Goal: Task Accomplishment & Management: Manage account settings

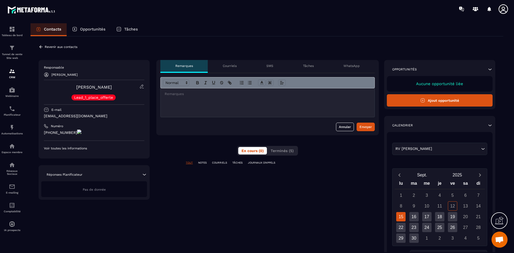
click at [228, 64] on p "Courriels" at bounding box center [230, 66] width 14 height 4
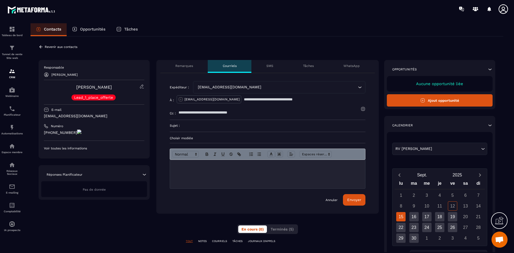
click at [269, 62] on div "SMS" at bounding box center [269, 66] width 37 height 13
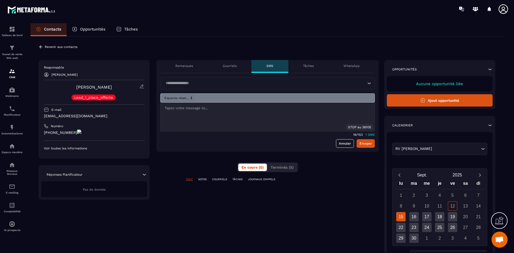
click at [315, 68] on div "Tâches" at bounding box center [308, 66] width 40 height 13
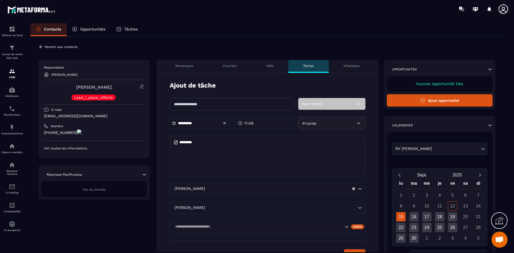
click at [354, 68] on div "WhatsApp" at bounding box center [352, 66] width 46 height 13
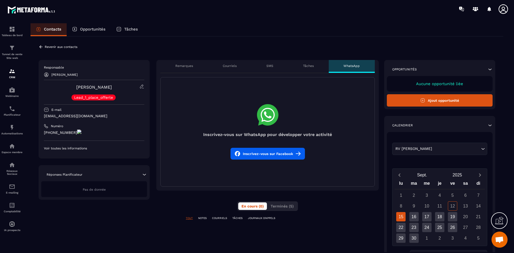
click at [174, 60] on div "Remarques" at bounding box center [183, 66] width 47 height 13
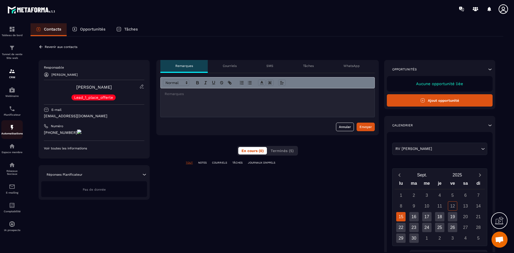
click at [8, 128] on div "Automatisations" at bounding box center [11, 129] width 21 height 11
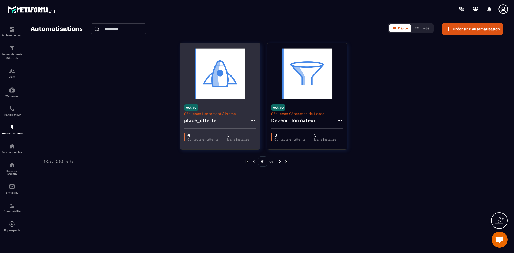
click at [202, 117] on h4 "place_offerte" at bounding box center [200, 120] width 32 height 7
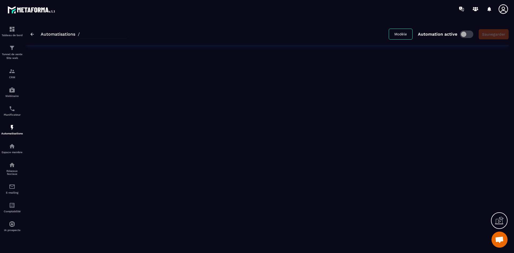
type input "**********"
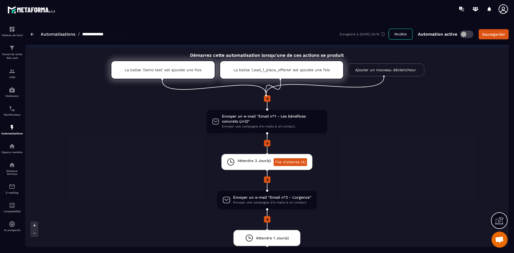
scroll to position [27, 0]
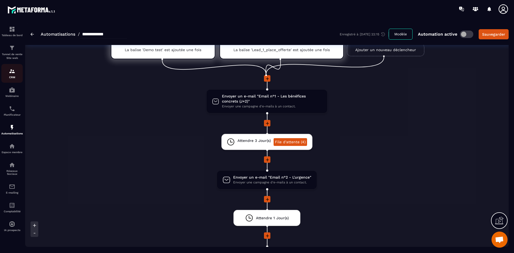
click at [5, 73] on div "CRM" at bounding box center [11, 73] width 21 height 11
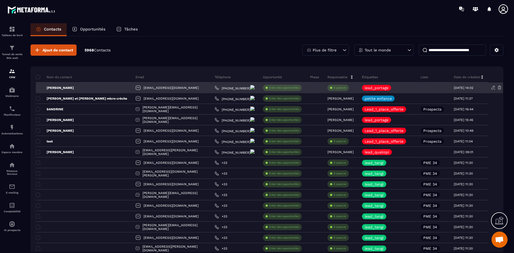
click at [72, 89] on p "[PERSON_NAME]" at bounding box center [55, 88] width 38 height 4
